Goal: Navigation & Orientation: Find specific page/section

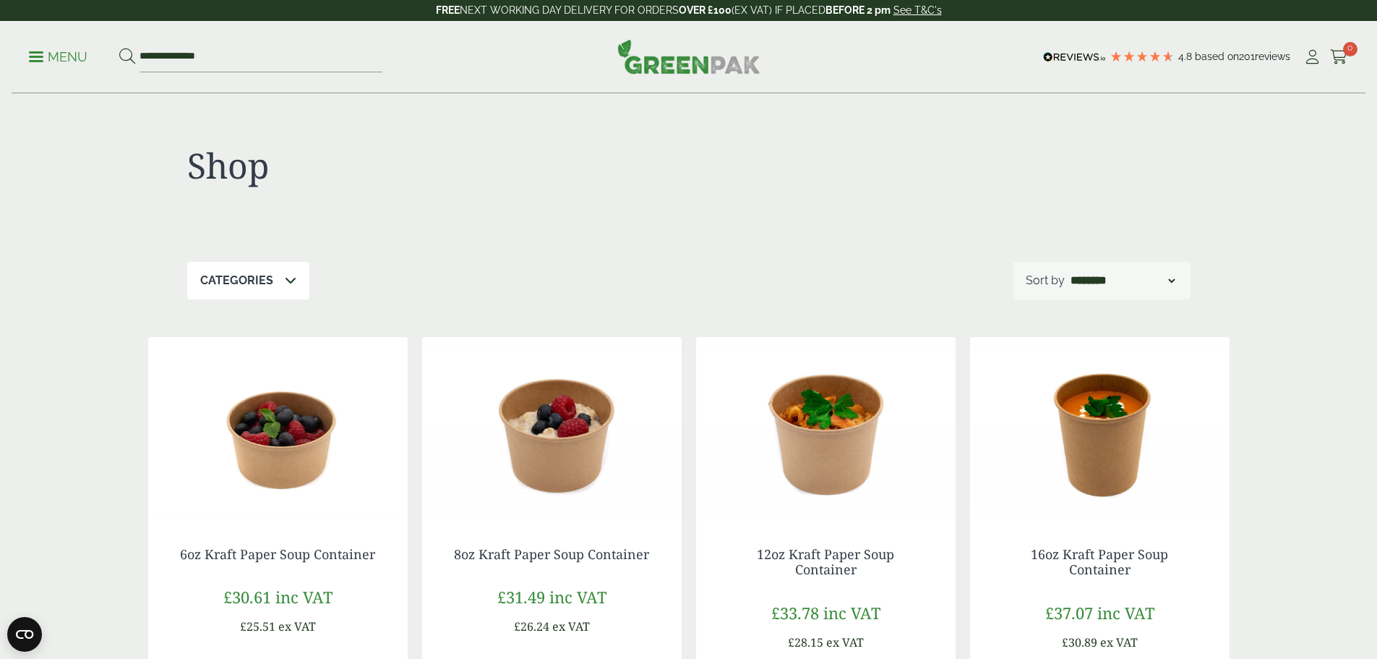
click at [677, 216] on div "Shop" at bounding box center [688, 178] width 1003 height 168
click at [713, 9] on strong "OVER £100" at bounding box center [705, 10] width 53 height 12
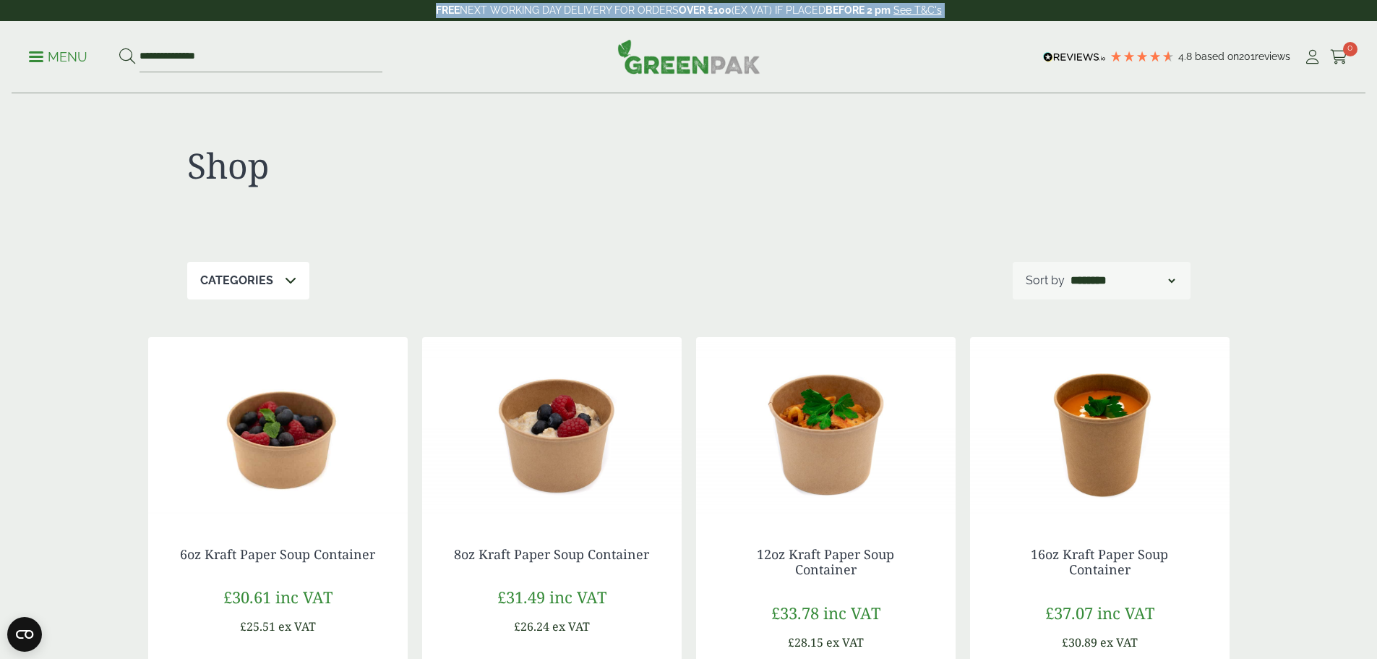
click at [713, 9] on strong "OVER £100" at bounding box center [705, 10] width 53 height 12
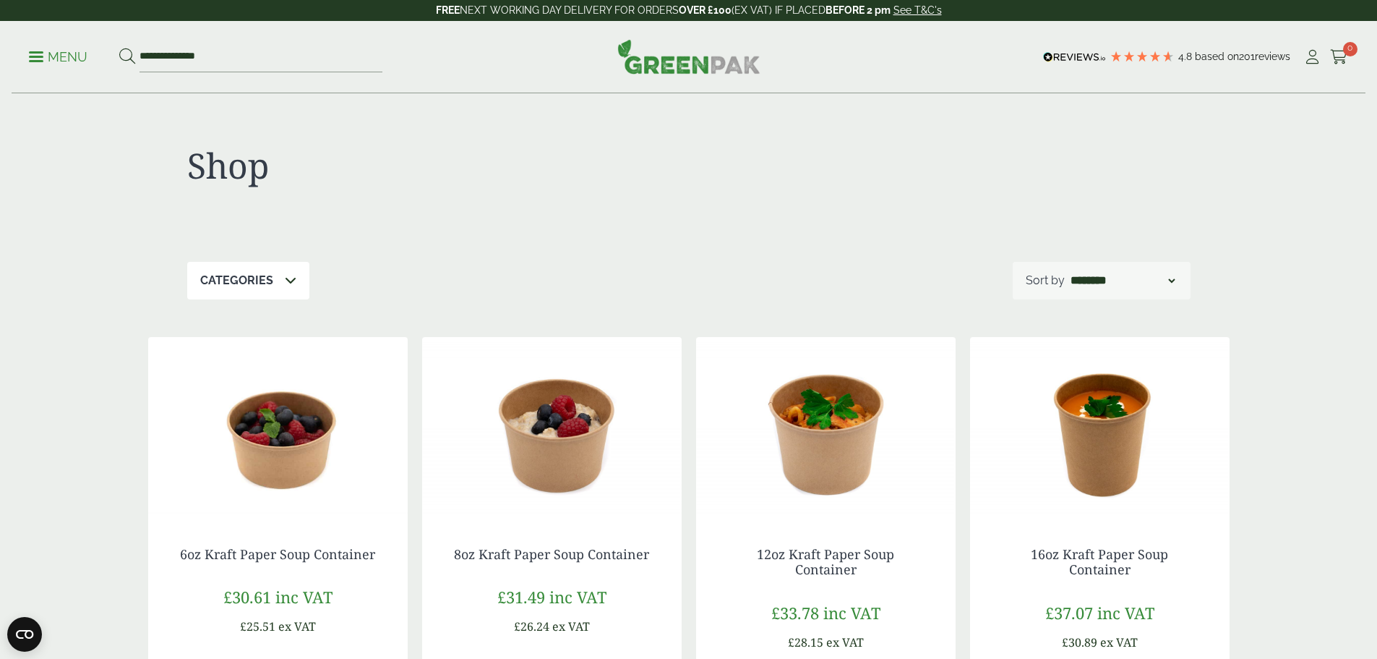
click at [713, 9] on strong "OVER £100" at bounding box center [705, 10] width 53 height 12
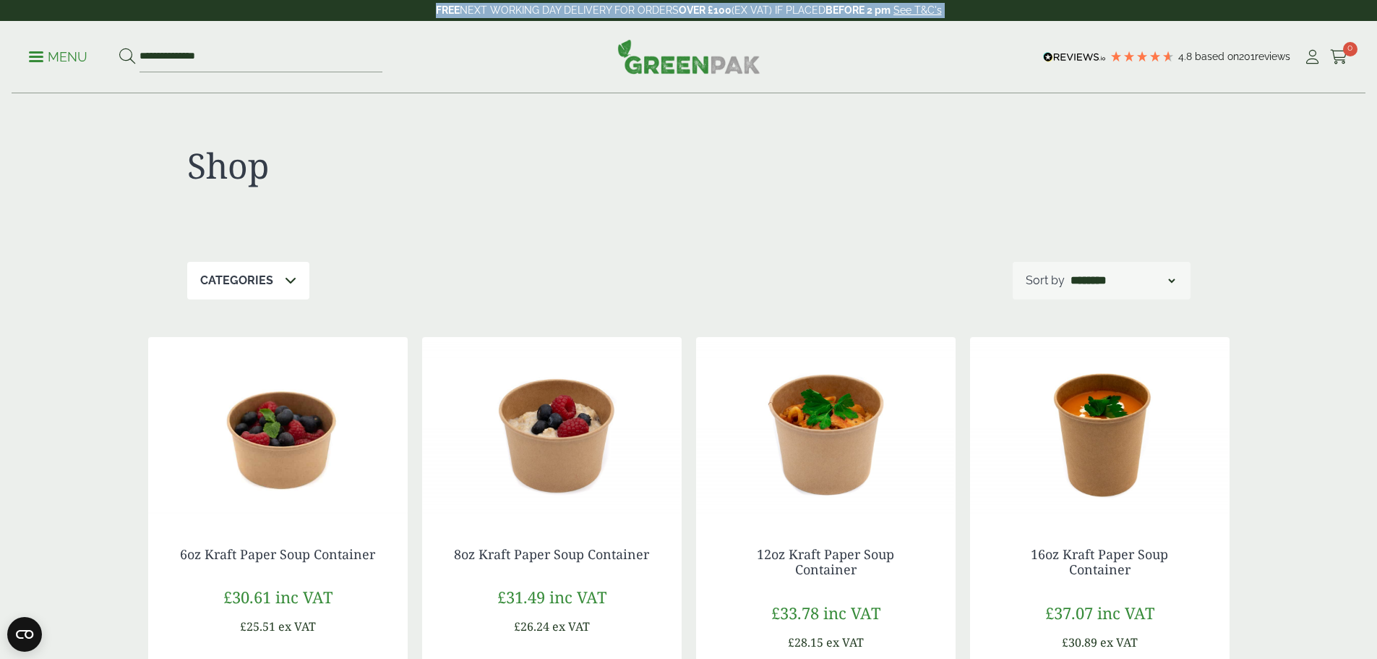
click at [713, 9] on strong "OVER £100" at bounding box center [705, 10] width 53 height 12
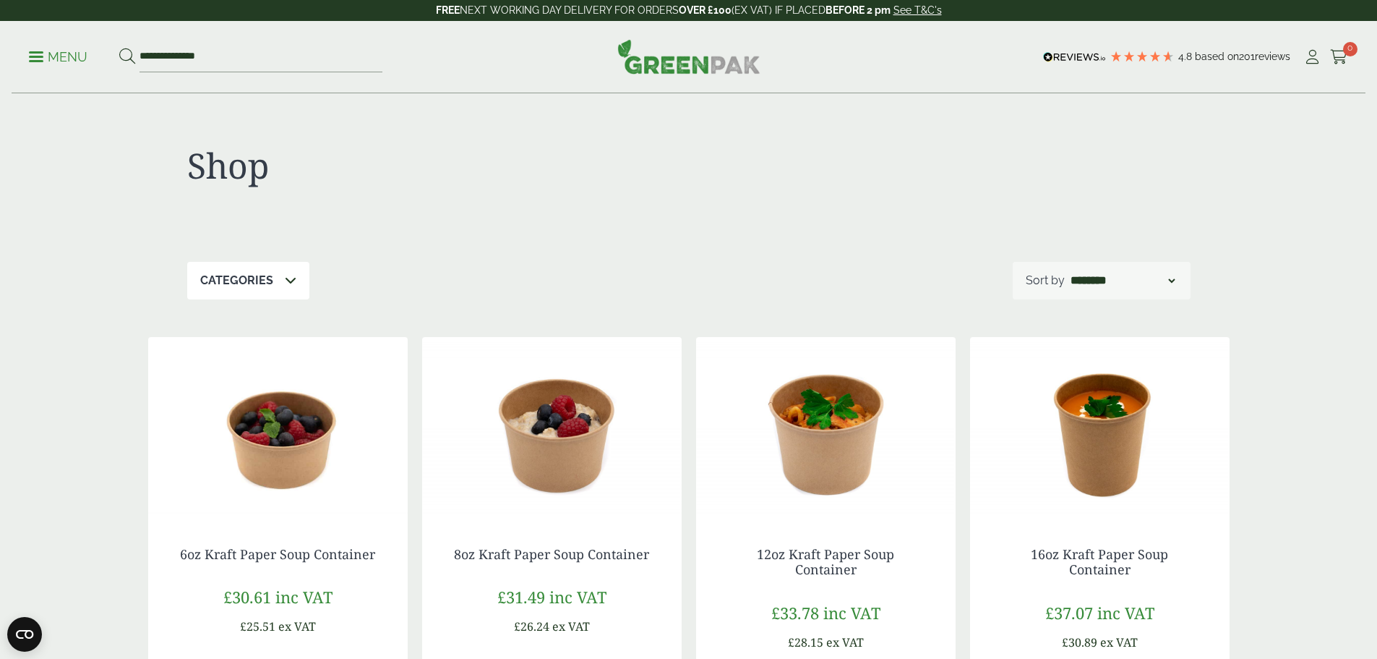
click at [656, 74] on img at bounding box center [688, 56] width 143 height 35
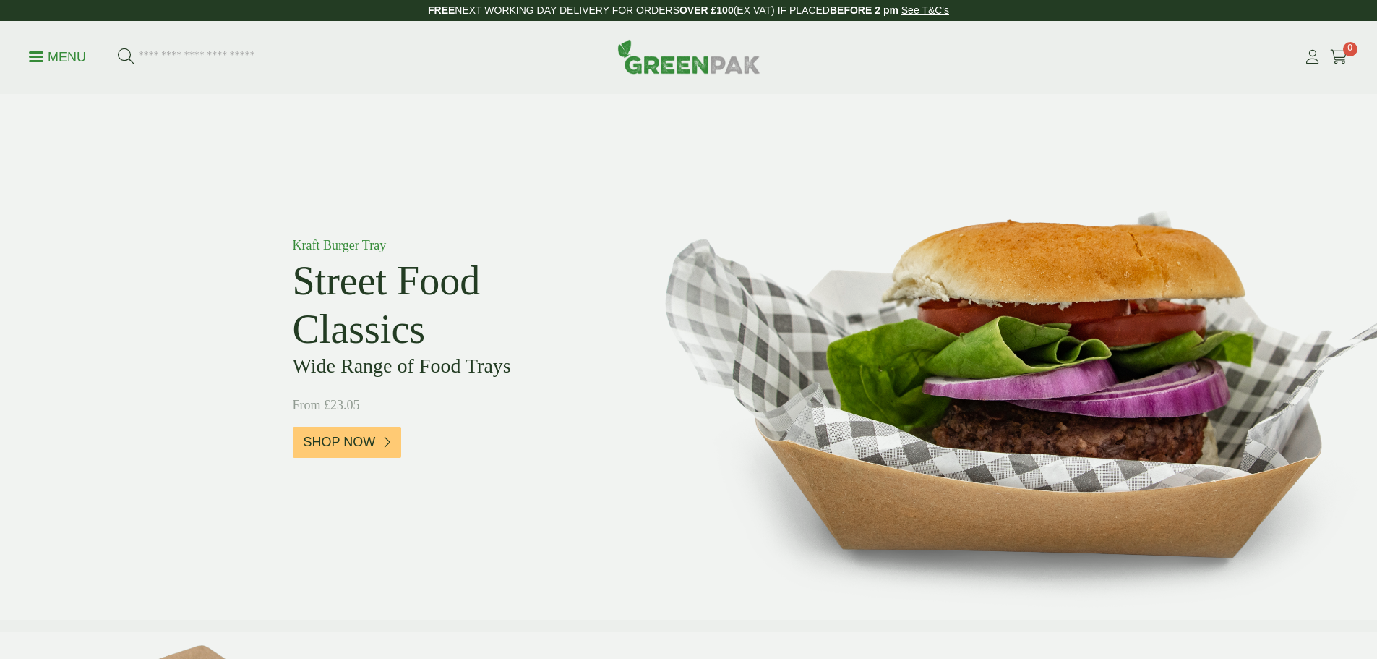
drag, startPoint x: 0, startPoint y: 0, endPoint x: 51, endPoint y: 61, distance: 80.1
click at [51, 61] on p "Menu" at bounding box center [57, 56] width 57 height 17
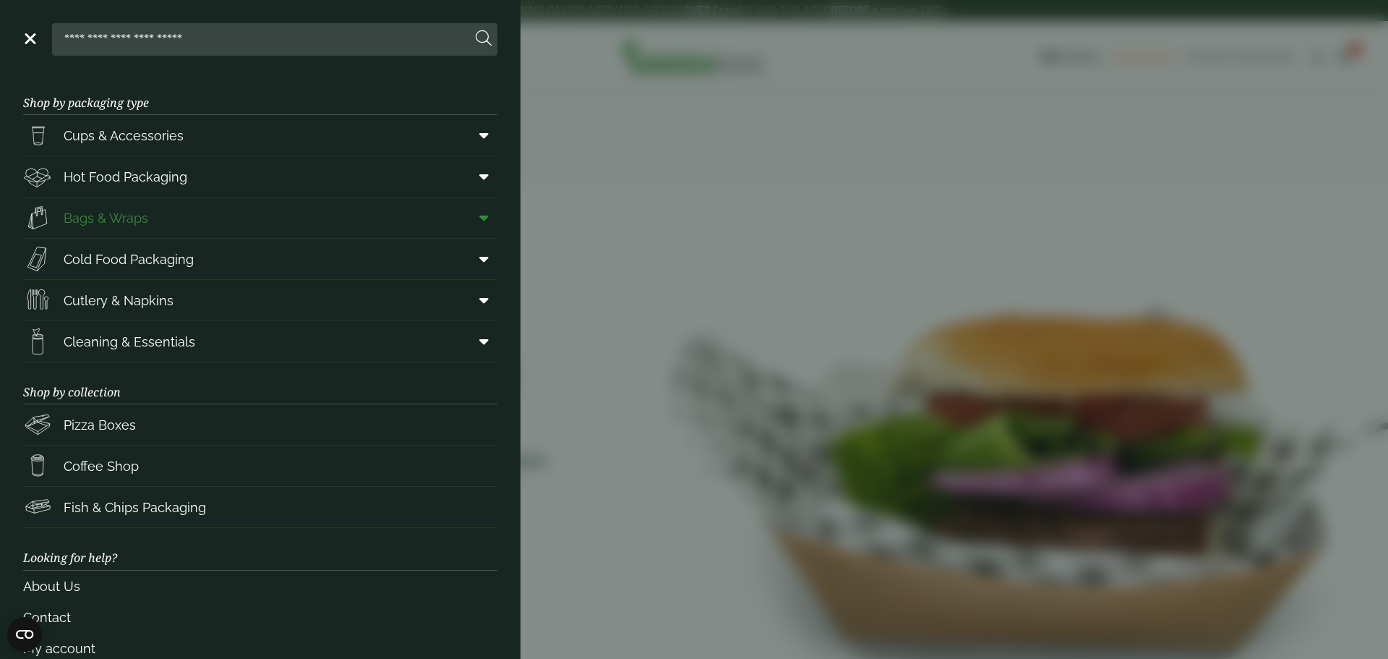
click at [106, 215] on span "Bags & Wraps" at bounding box center [106, 218] width 85 height 20
